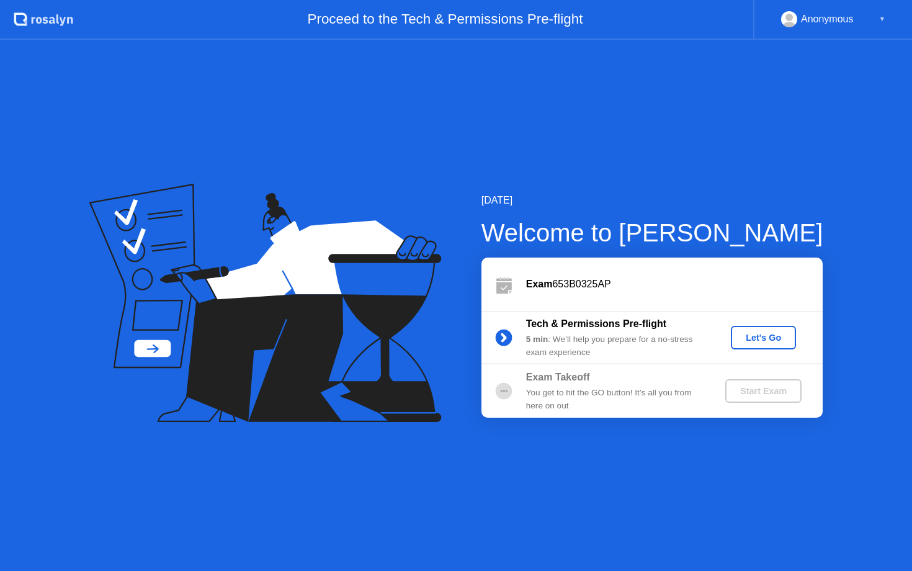
click at [766, 344] on button "Let's Go" at bounding box center [763, 338] width 65 height 24
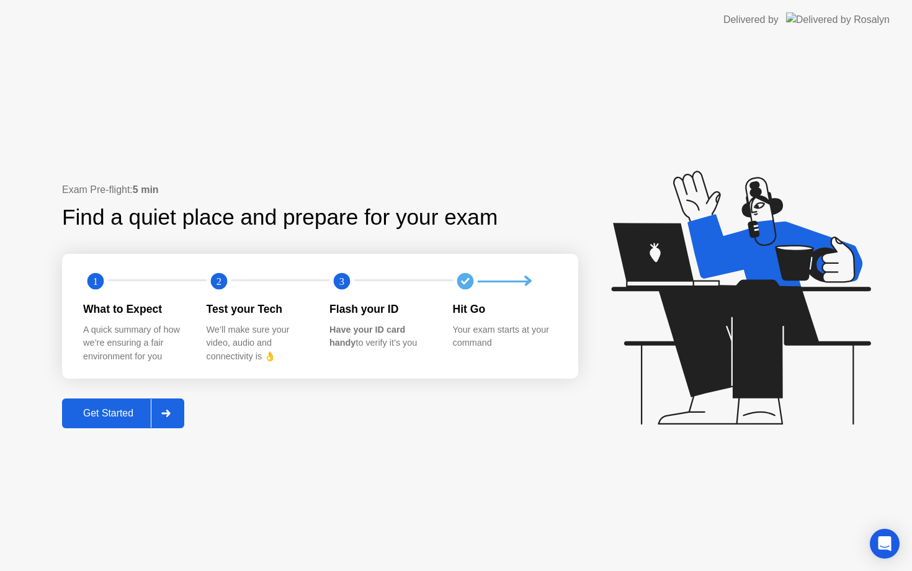
click at [135, 410] on div "Get Started" at bounding box center [108, 413] width 85 height 11
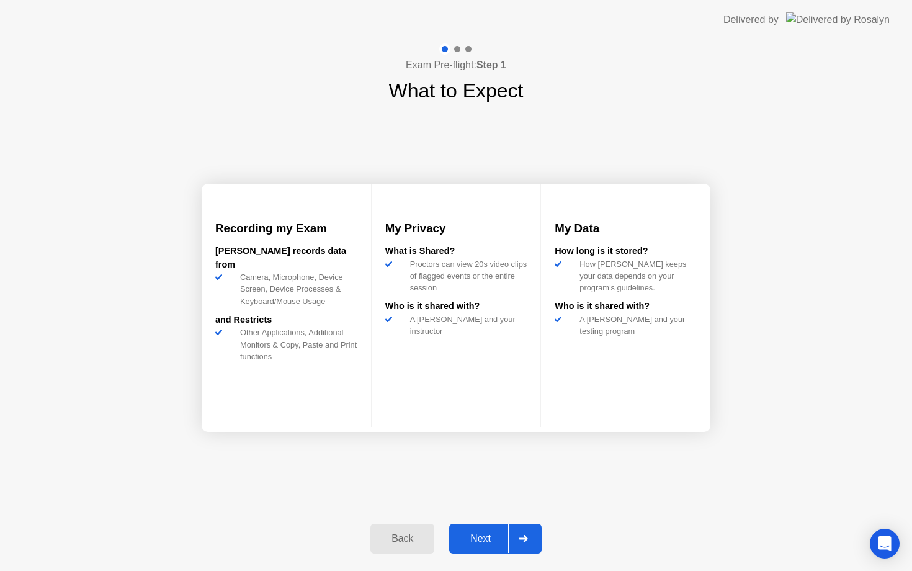
click at [480, 544] on div "Next" at bounding box center [480, 538] width 55 height 11
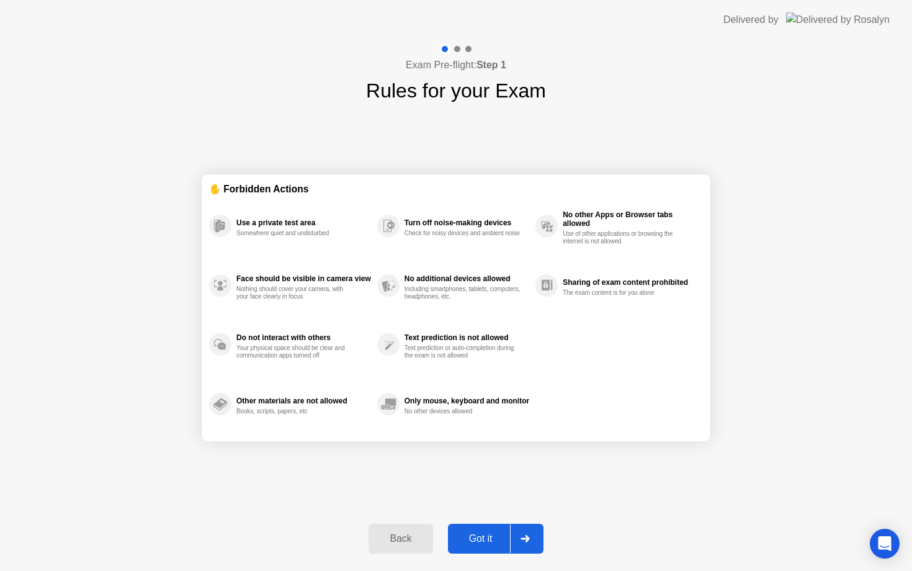
click at [480, 544] on div "Got it" at bounding box center [481, 538] width 58 height 11
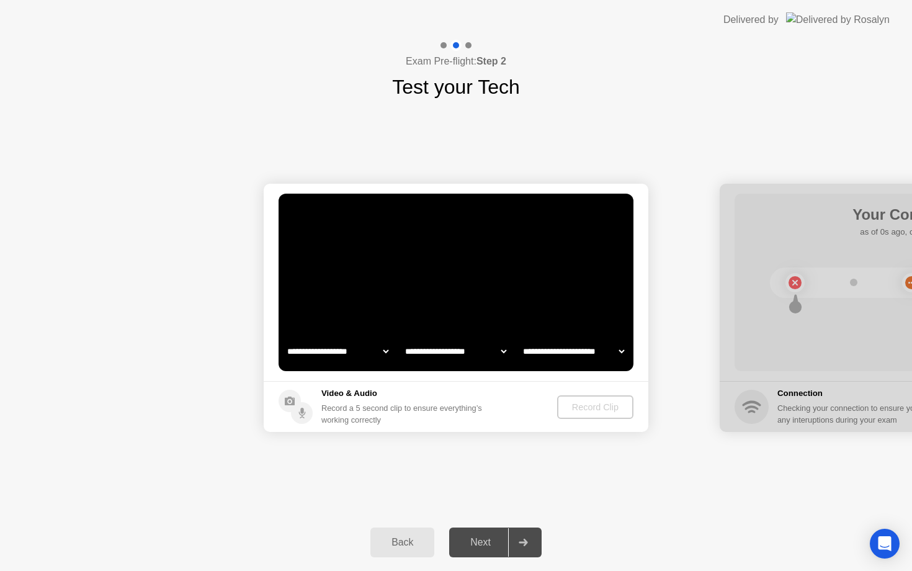
select select "**********"
select select "*******"
click at [480, 544] on div "Next" at bounding box center [480, 542] width 55 height 11
click at [600, 415] on button "Record Clip" at bounding box center [595, 407] width 75 height 24
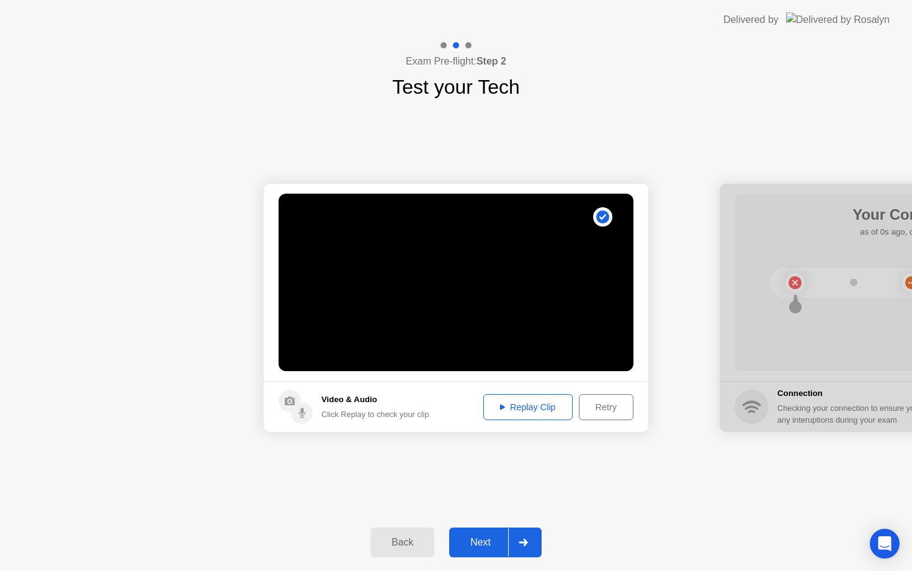
click at [545, 412] on div "Replay Clip" at bounding box center [528, 407] width 81 height 10
click at [513, 406] on div "Replay Clip" at bounding box center [528, 407] width 81 height 10
click at [491, 545] on div "Next" at bounding box center [480, 542] width 55 height 11
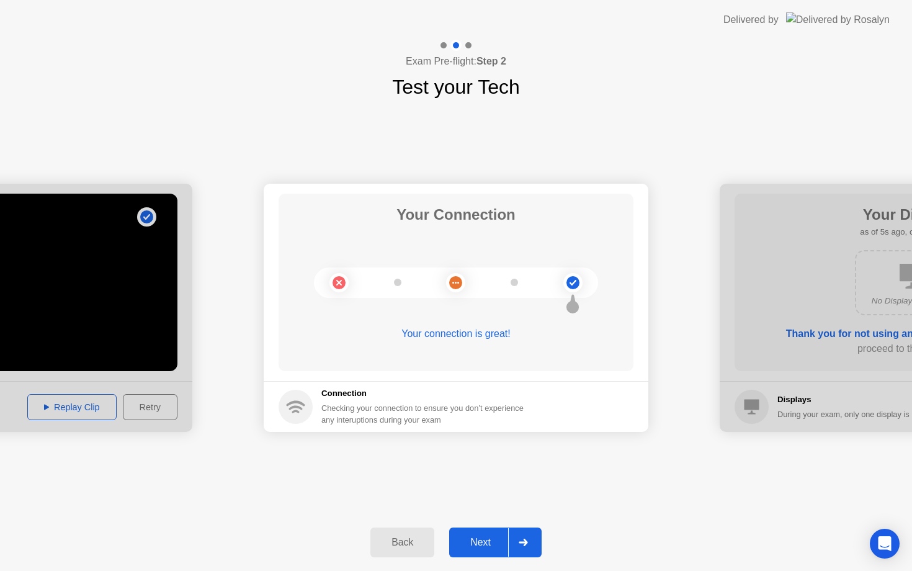
click at [491, 545] on div "Next" at bounding box center [480, 542] width 55 height 11
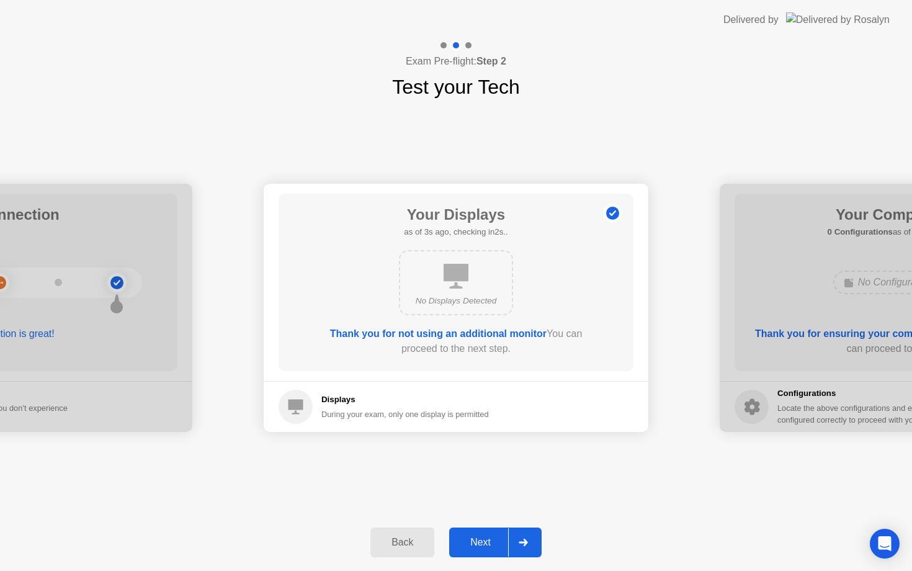
click at [491, 545] on div "Next" at bounding box center [480, 542] width 55 height 11
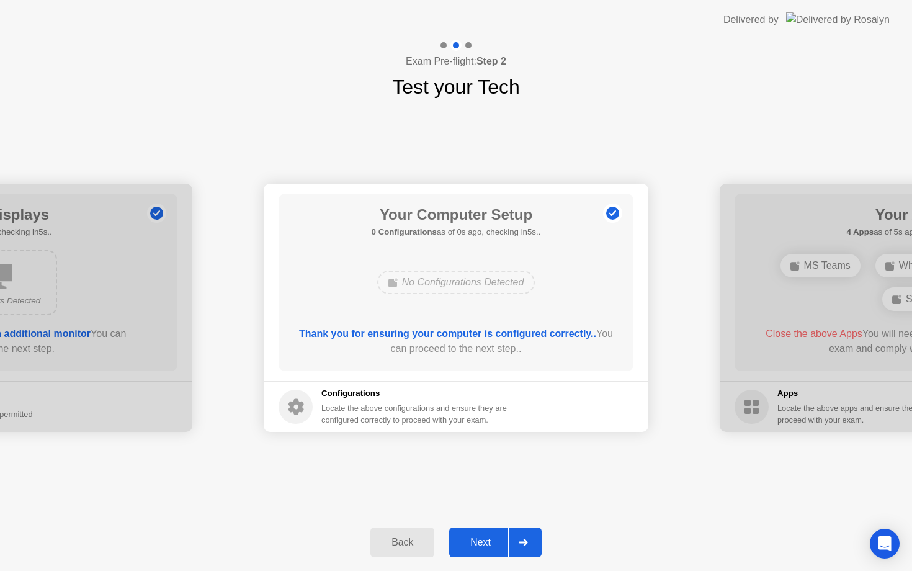
click at [491, 545] on div "Next" at bounding box center [480, 542] width 55 height 11
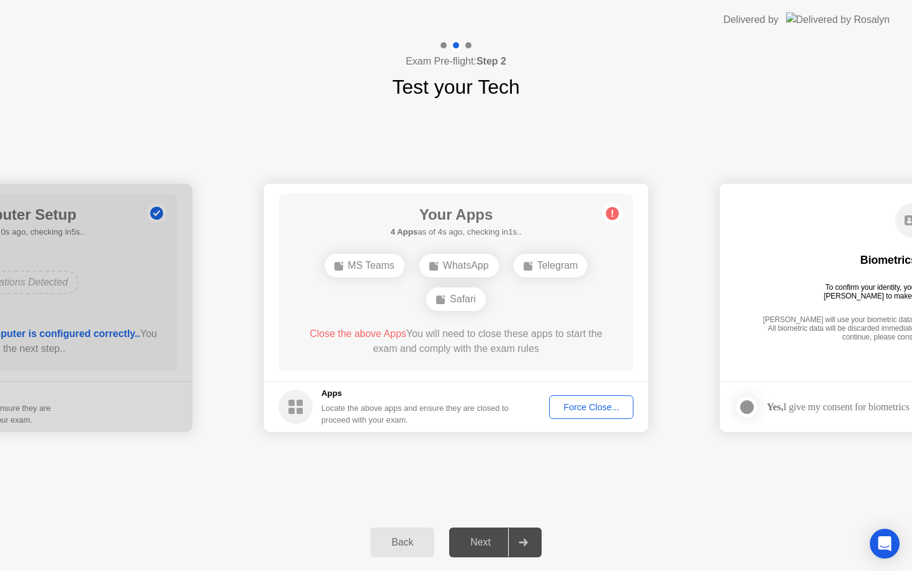
click at [488, 543] on div "Next" at bounding box center [480, 542] width 55 height 11
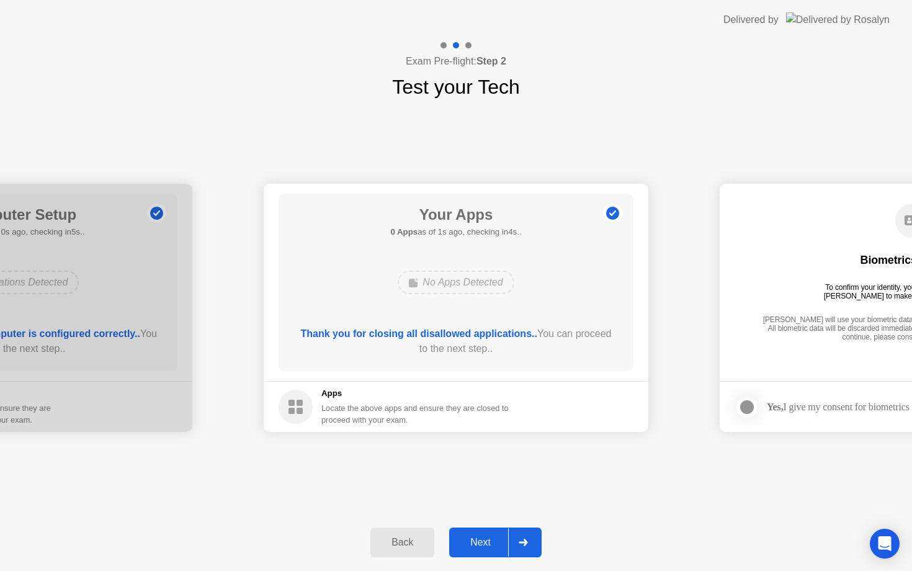
click at [488, 537] on div "Next" at bounding box center [480, 542] width 55 height 11
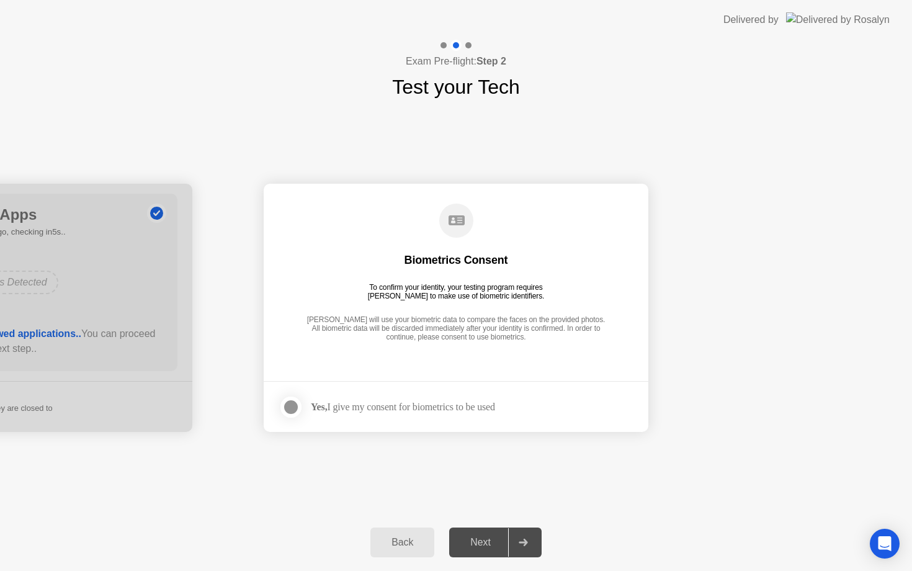
click at [292, 406] on div at bounding box center [291, 407] width 15 height 15
click at [485, 542] on div "Next" at bounding box center [480, 542] width 55 height 11
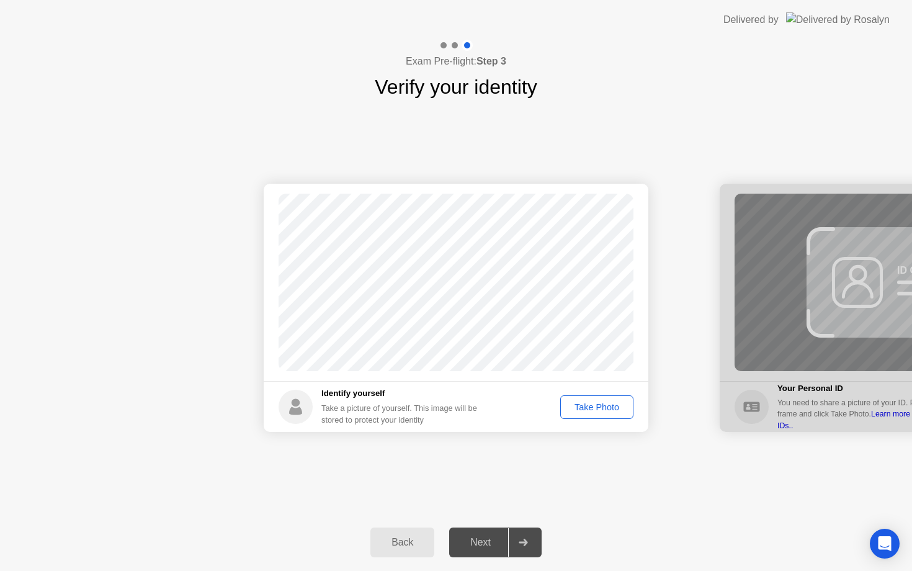
click at [600, 409] on div "Take Photo" at bounding box center [597, 407] width 65 height 10
click at [481, 537] on div "Next" at bounding box center [480, 542] width 55 height 11
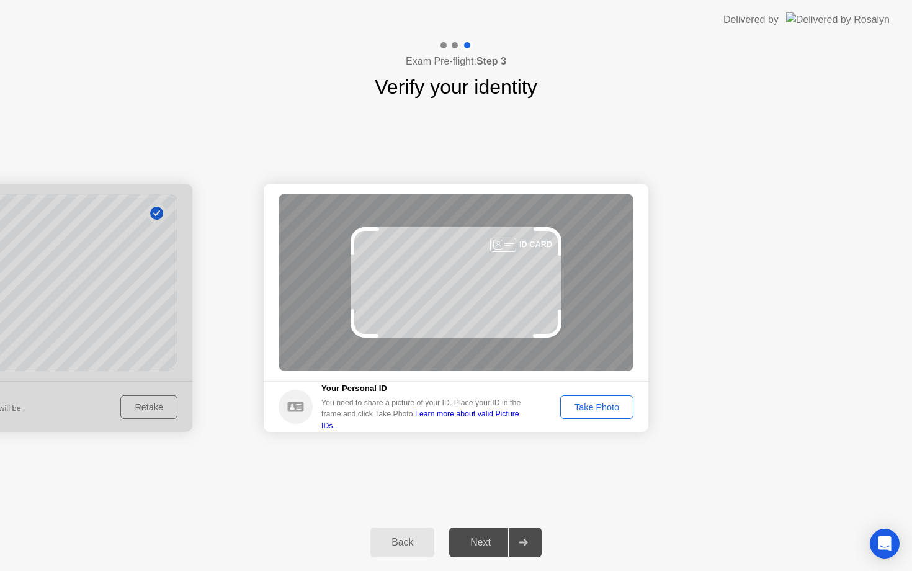
click at [599, 405] on div "Take Photo" at bounding box center [597, 407] width 65 height 10
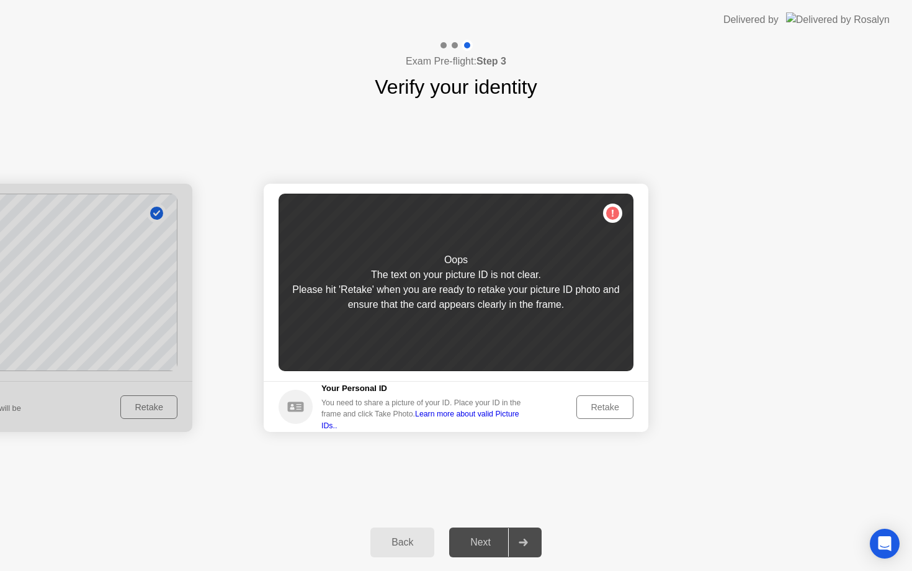
click at [599, 405] on div "Retake" at bounding box center [605, 407] width 48 height 10
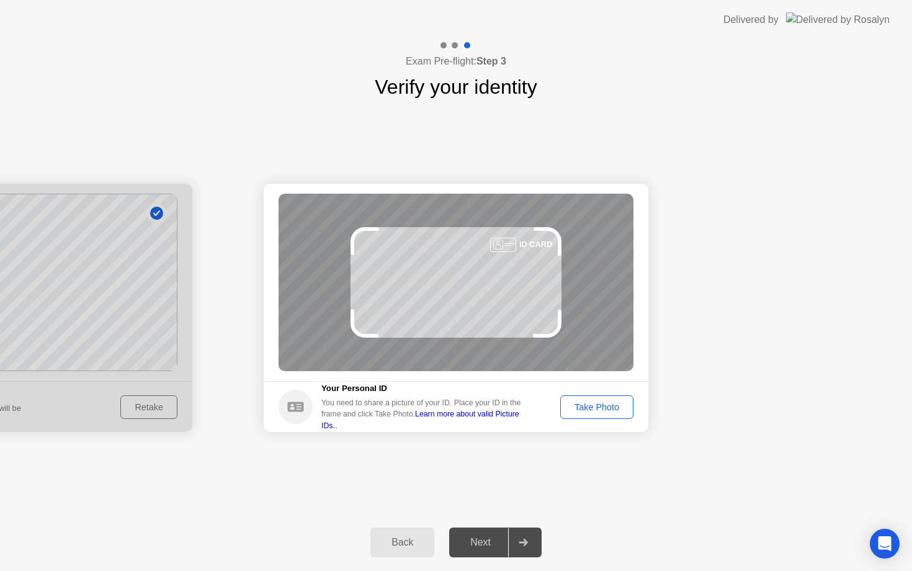
click at [602, 406] on div "Take Photo" at bounding box center [597, 407] width 65 height 10
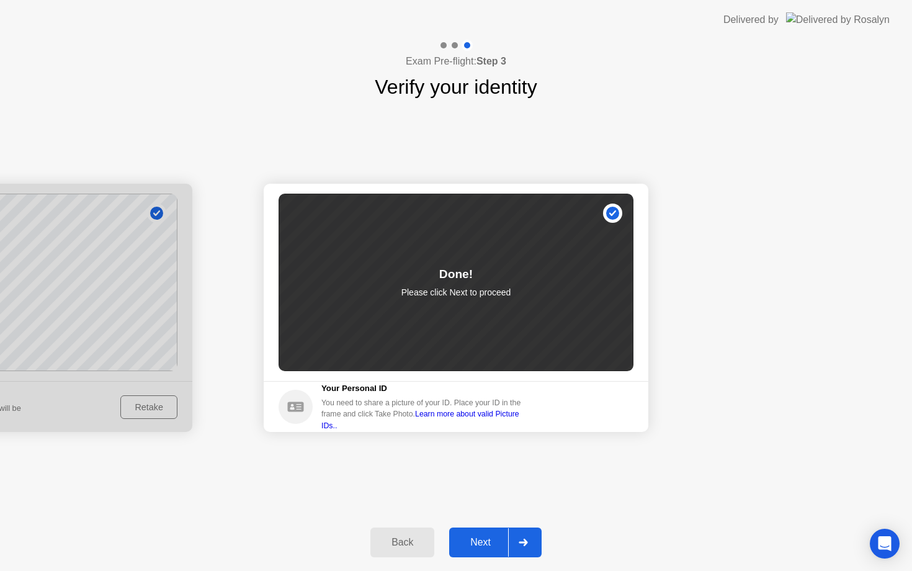
click at [488, 544] on div "Next" at bounding box center [480, 542] width 55 height 11
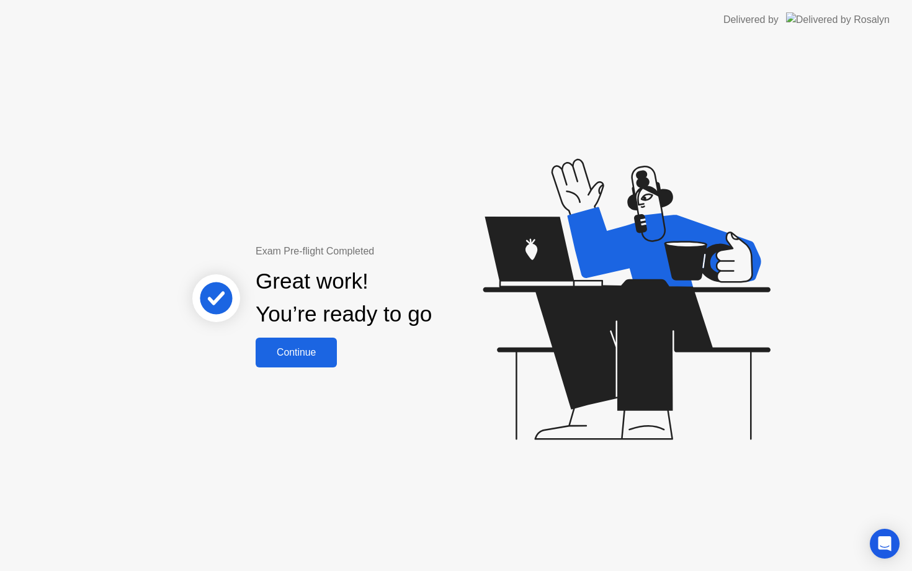
click at [307, 344] on button "Continue" at bounding box center [296, 353] width 81 height 30
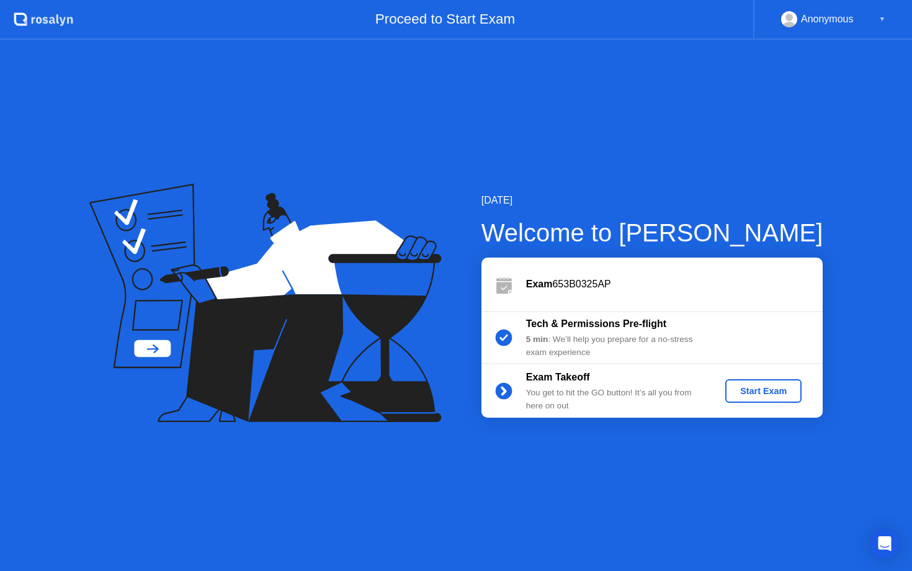
click at [771, 388] on div "Start Exam" at bounding box center [763, 391] width 66 height 10
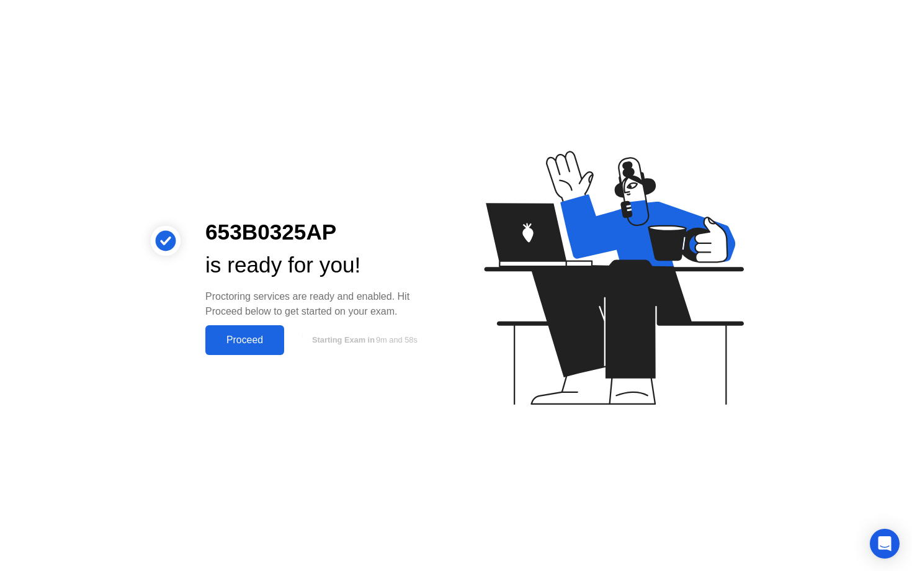
click at [236, 337] on div "Proceed" at bounding box center [244, 339] width 71 height 11
